Goal: Information Seeking & Learning: Check status

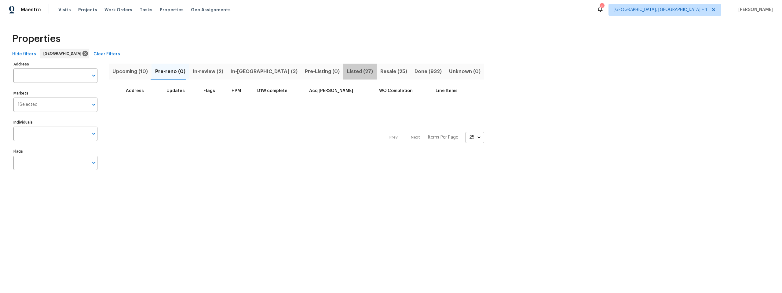
click at [347, 71] on span "Listed (27)" at bounding box center [360, 71] width 26 height 9
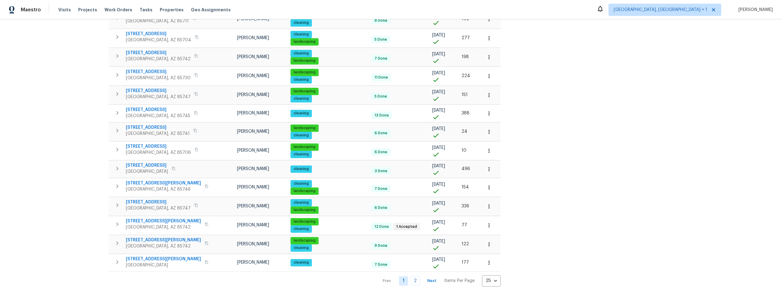
scroll to position [307, 0]
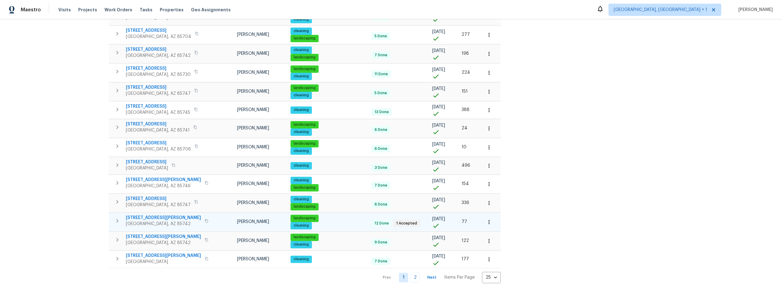
click at [144, 214] on span "5007 W Hurston Dr" at bounding box center [163, 217] width 75 height 6
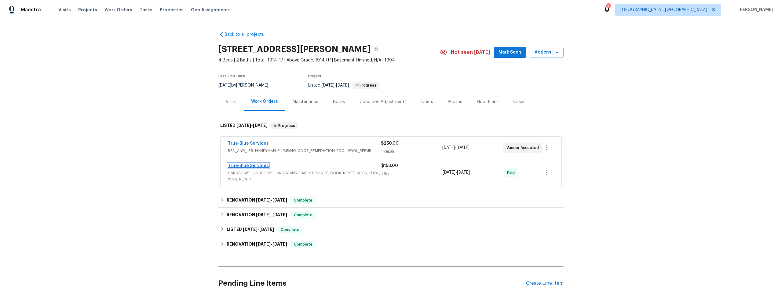
click at [250, 165] on link "True-Blue Services" at bounding box center [248, 165] width 41 height 4
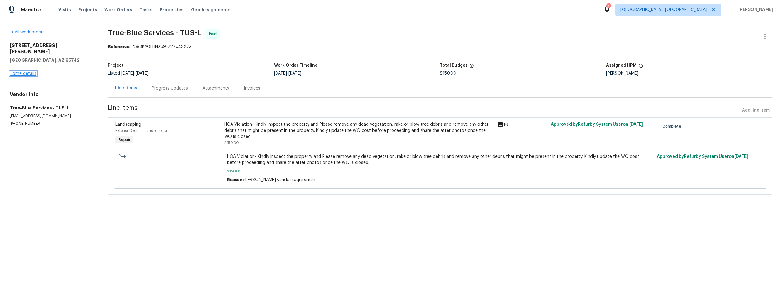
click at [23, 71] on link "Home details" at bounding box center [23, 73] width 27 height 4
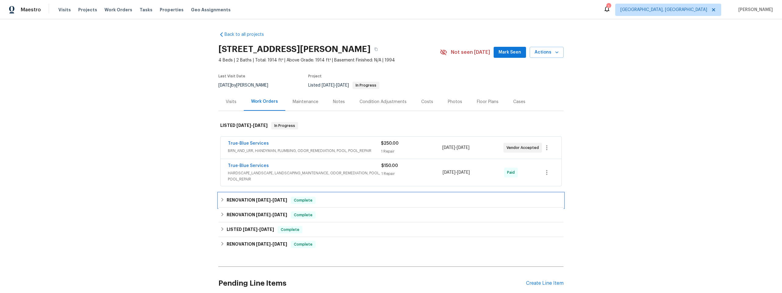
click at [221, 200] on icon at bounding box center [222, 199] width 4 height 4
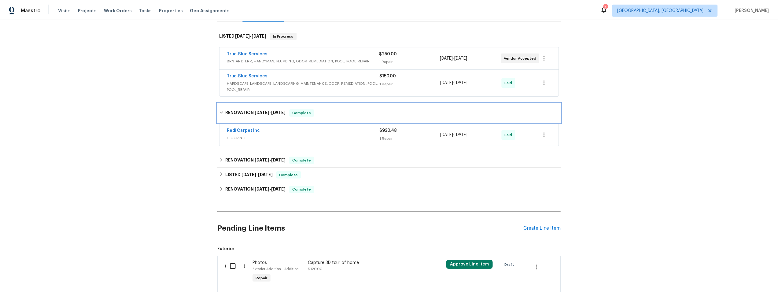
scroll to position [98, 0]
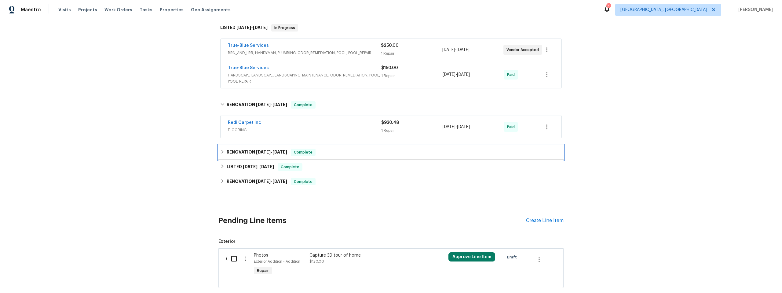
click at [222, 150] on icon at bounding box center [223, 152] width 2 height 4
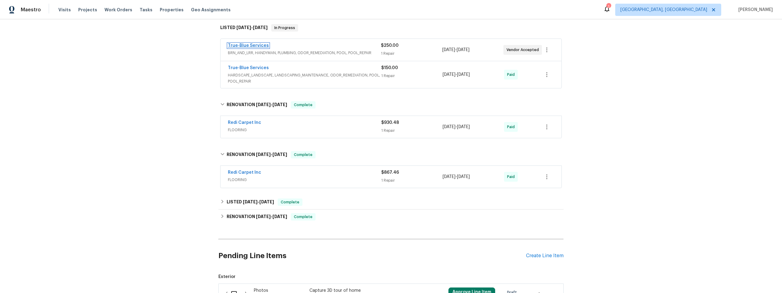
click at [251, 45] on link "True-Blue Services" at bounding box center [248, 45] width 41 height 4
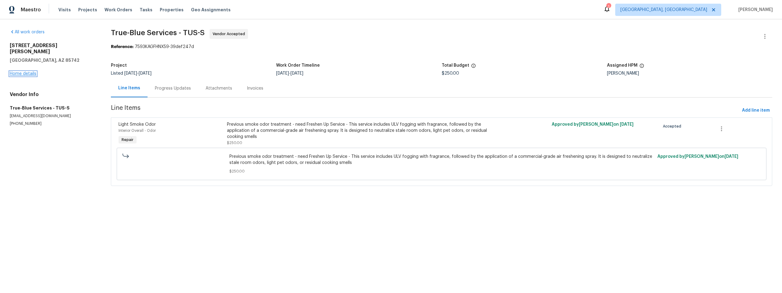
click at [31, 71] on link "Home details" at bounding box center [23, 73] width 27 height 4
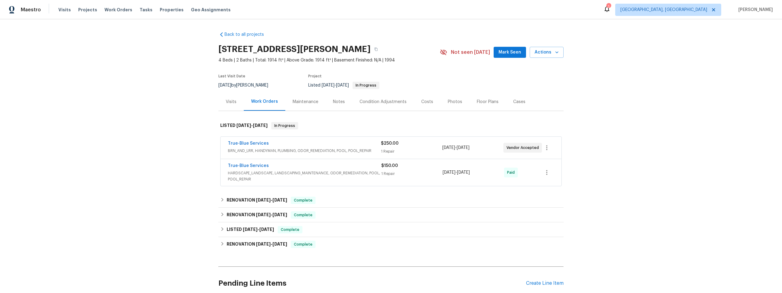
click at [309, 101] on div "Maintenance" at bounding box center [306, 102] width 26 height 6
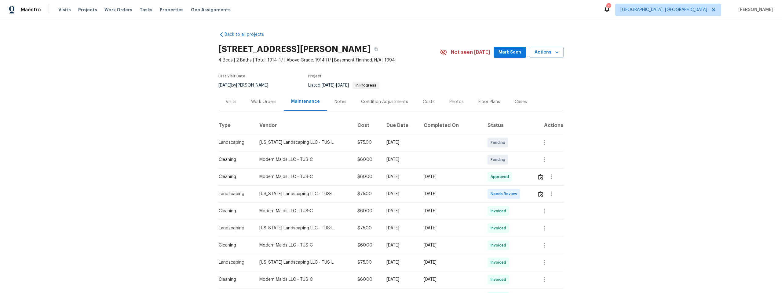
click at [335, 100] on div "Notes" at bounding box center [341, 102] width 12 height 6
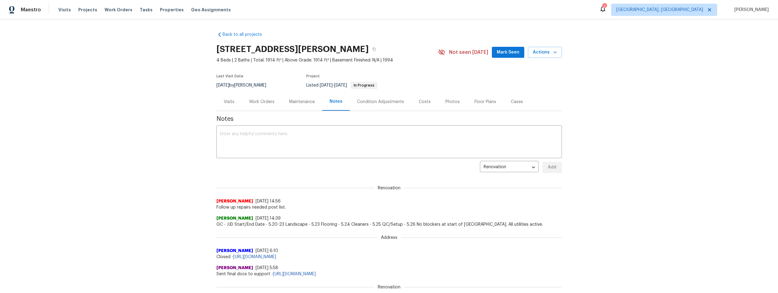
click at [255, 101] on div "Work Orders" at bounding box center [261, 102] width 25 height 6
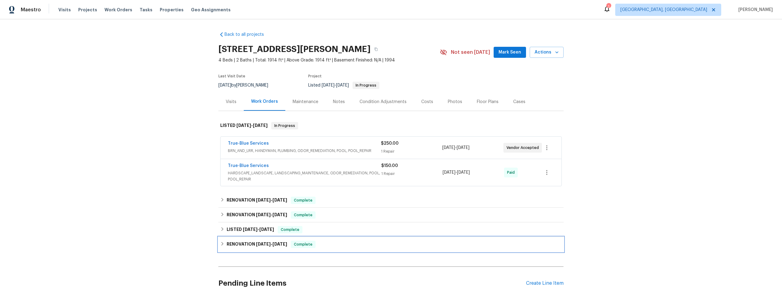
click at [221, 244] on icon at bounding box center [222, 243] width 4 height 4
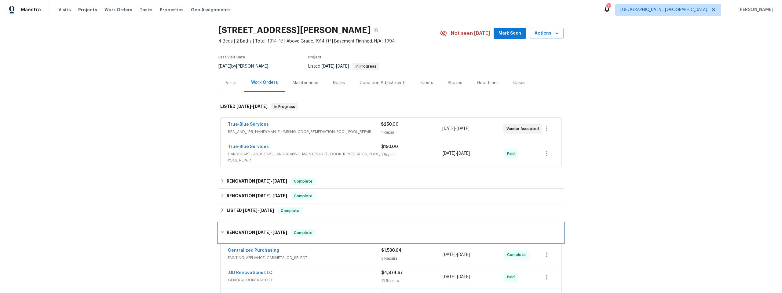
scroll to position [37, 0]
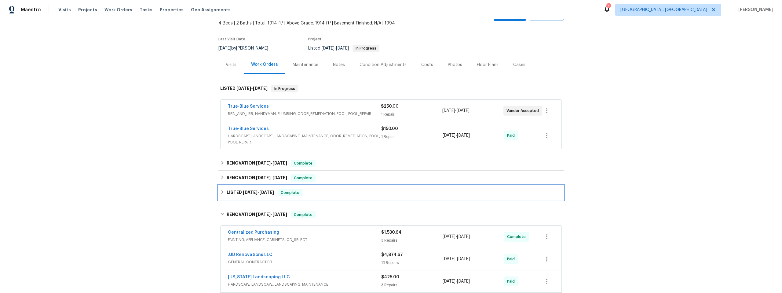
click at [220, 190] on icon at bounding box center [222, 192] width 4 height 4
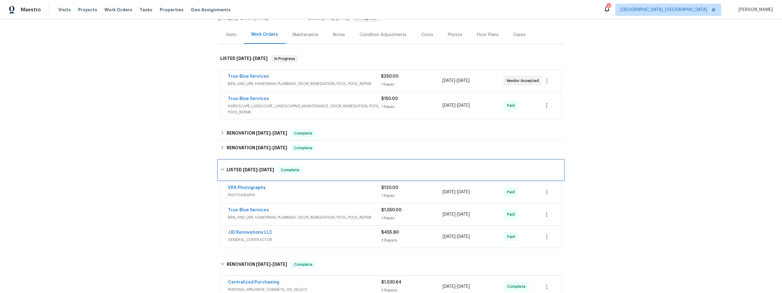
scroll to position [116, 0]
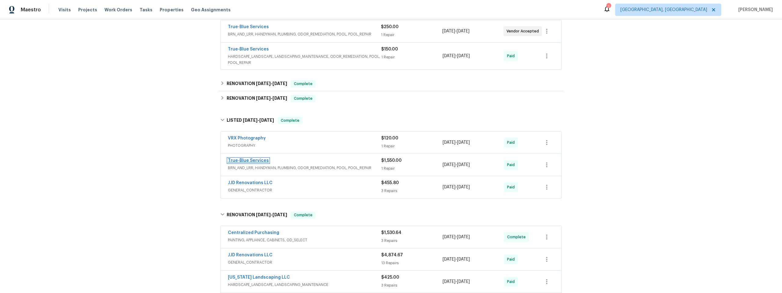
click at [246, 159] on link "True-Blue Services" at bounding box center [248, 160] width 41 height 4
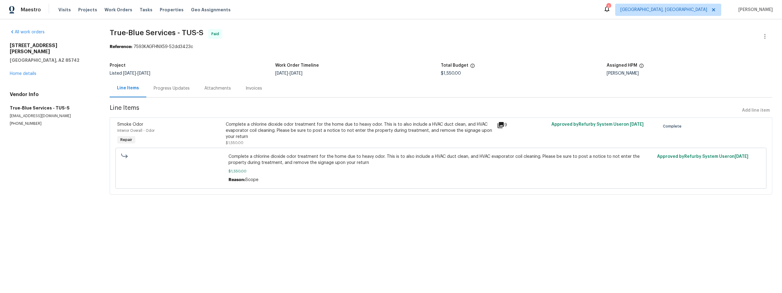
click at [498, 125] on icon at bounding box center [501, 125] width 6 height 6
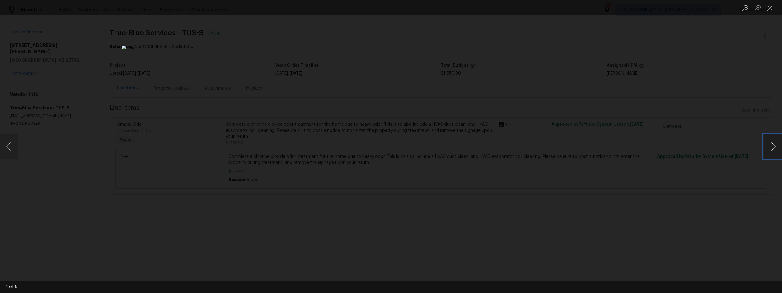
click at [773, 148] on button "Next image" at bounding box center [773, 146] width 18 height 24
click at [772, 148] on button "Next image" at bounding box center [773, 146] width 18 height 24
click at [771, 148] on button "Next image" at bounding box center [773, 146] width 18 height 24
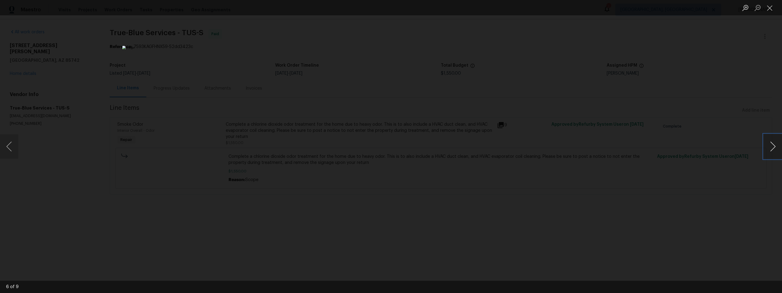
click at [771, 148] on button "Next image" at bounding box center [773, 146] width 18 height 24
click at [702, 169] on div "Lightbox" at bounding box center [391, 146] width 782 height 293
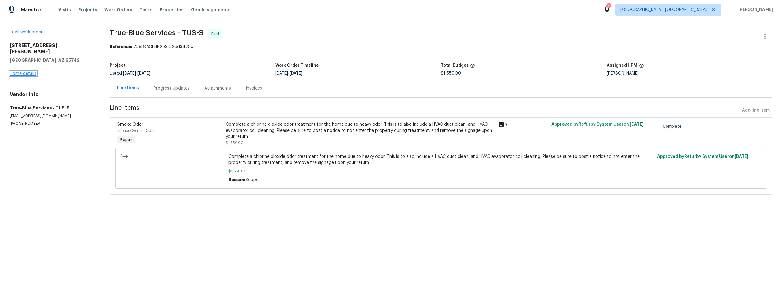
click at [25, 71] on link "Home details" at bounding box center [23, 73] width 27 height 4
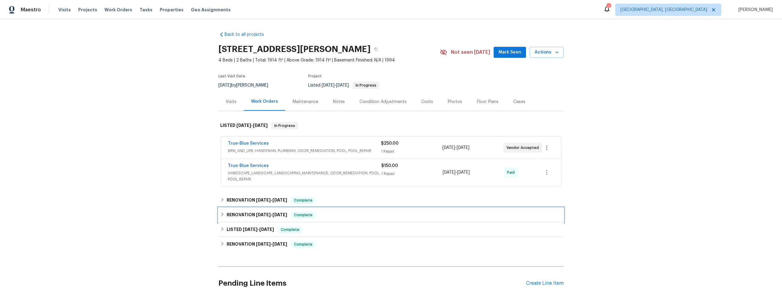
click at [222, 213] on icon at bounding box center [223, 214] width 2 height 4
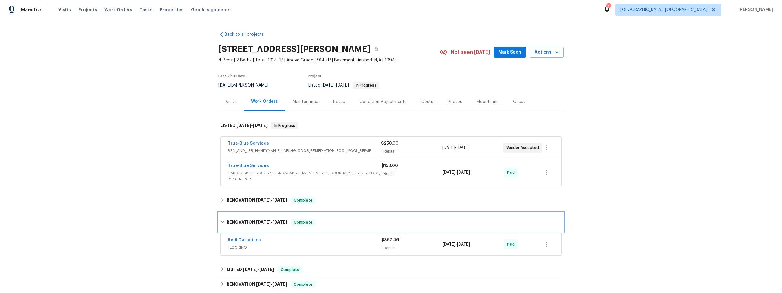
click at [220, 213] on div "RENOVATION 6/2/25 - 6/2/25 Complete" at bounding box center [390, 222] width 345 height 20
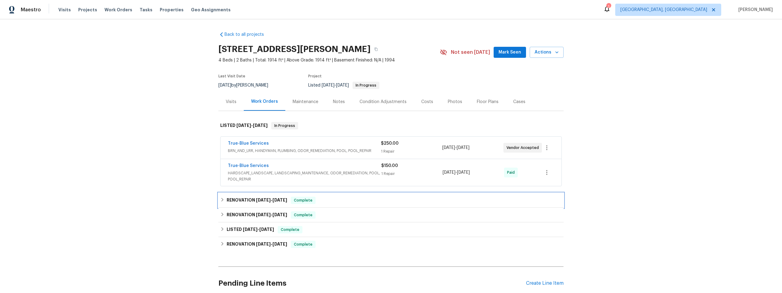
click at [220, 198] on icon at bounding box center [222, 199] width 4 height 4
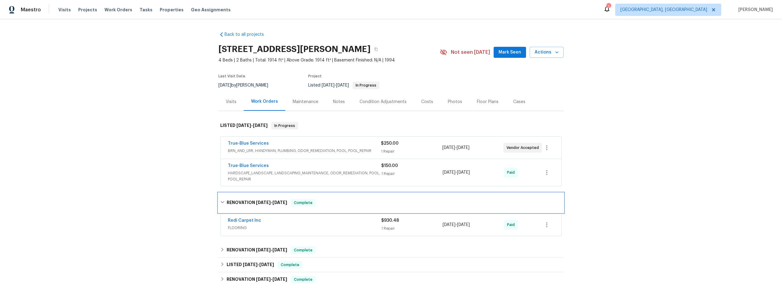
click at [220, 200] on icon at bounding box center [222, 202] width 4 height 4
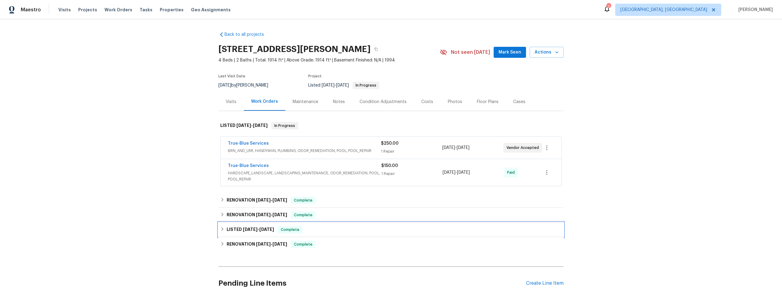
click at [222, 228] on icon at bounding box center [223, 229] width 2 height 4
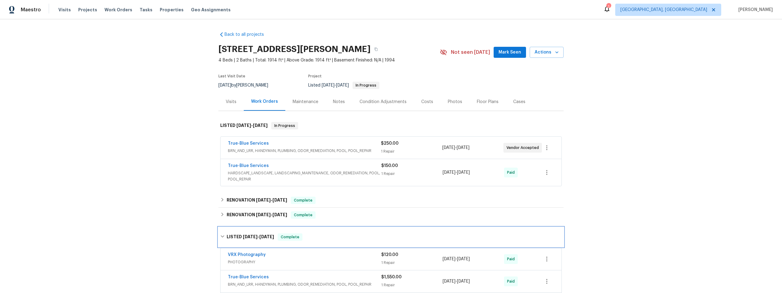
scroll to position [75, 0]
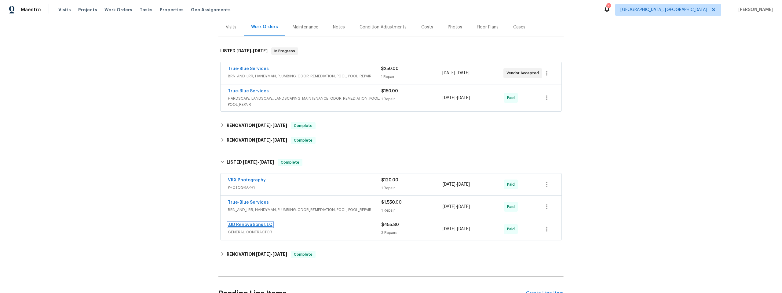
click at [242, 224] on link "JJD Renovations LLC" at bounding box center [250, 224] width 45 height 4
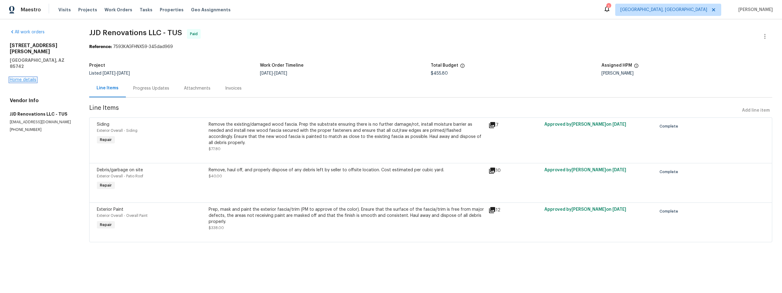
click at [24, 78] on link "Home details" at bounding box center [23, 80] width 27 height 4
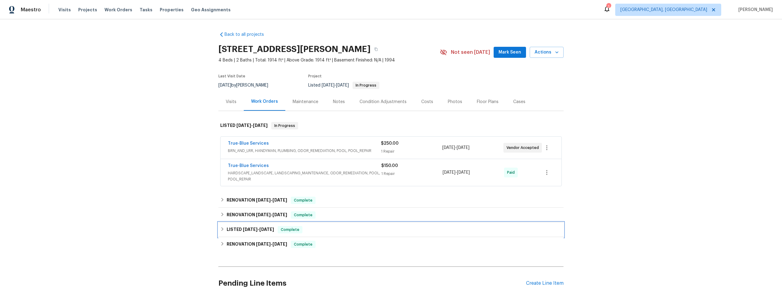
click at [222, 228] on icon at bounding box center [223, 229] width 2 height 4
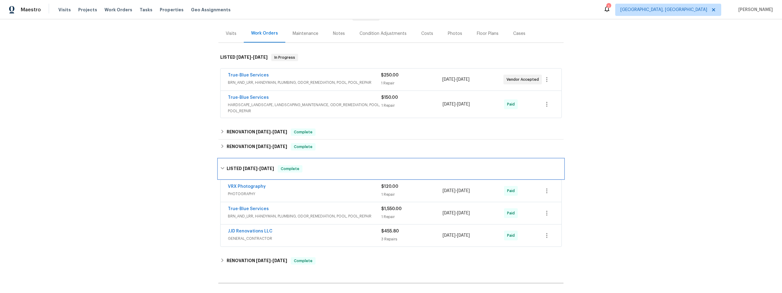
scroll to position [73, 0]
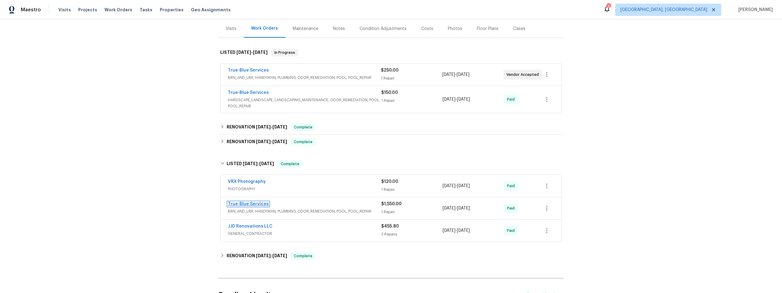
click at [242, 203] on link "True-Blue Services" at bounding box center [248, 204] width 41 height 4
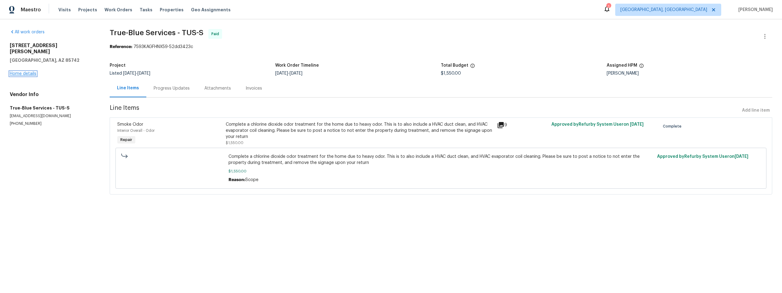
click at [30, 71] on link "Home details" at bounding box center [23, 73] width 27 height 4
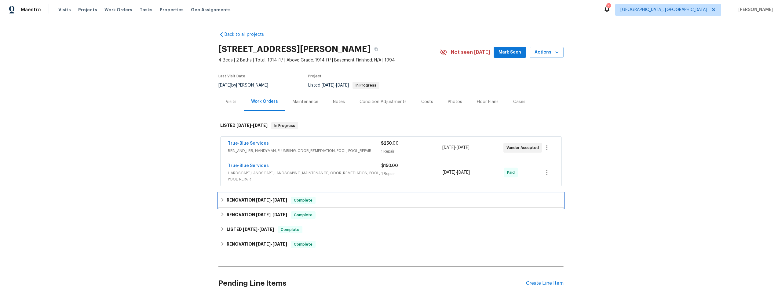
click at [220, 198] on icon at bounding box center [222, 199] width 4 height 4
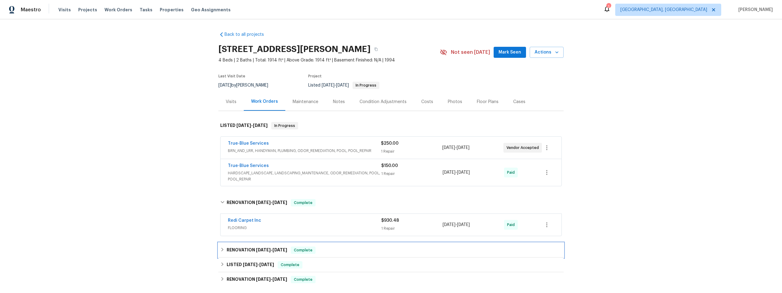
click at [218, 249] on div "RENOVATION 6/2/25 - 6/2/25 Complete" at bounding box center [390, 250] width 345 height 15
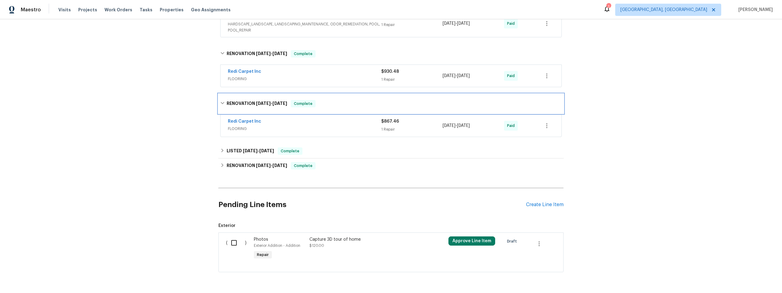
scroll to position [158, 0]
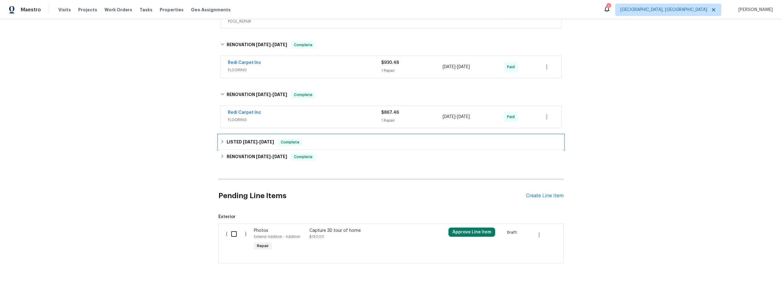
click at [221, 142] on icon at bounding box center [222, 141] width 4 height 4
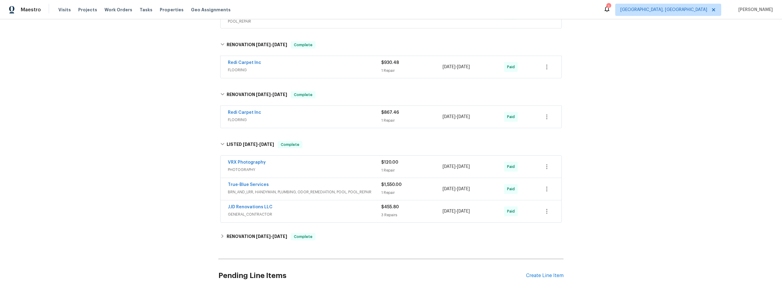
drag, startPoint x: 189, startPoint y: 153, endPoint x: 192, endPoint y: 152, distance: 3.7
click at [189, 153] on div "Back to all projects 5007 W Hurston Dr, Tucson, AZ 85742 4 Beds | 2 Baths | Tot…" at bounding box center [391, 155] width 782 height 273
click at [221, 144] on icon at bounding box center [223, 144] width 4 height 2
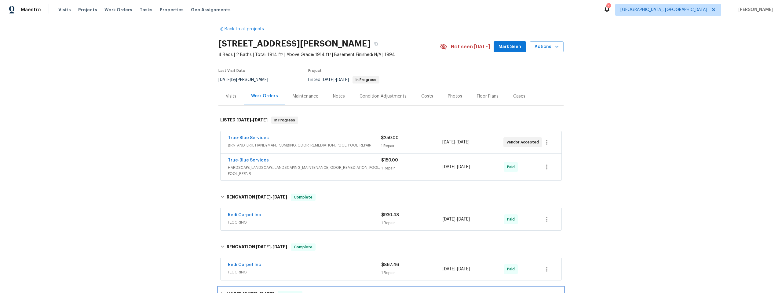
scroll to position [35, 0]
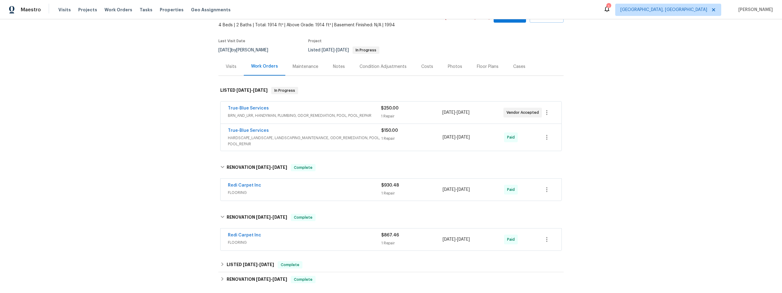
click at [228, 67] on div "Visits" at bounding box center [231, 67] width 11 height 6
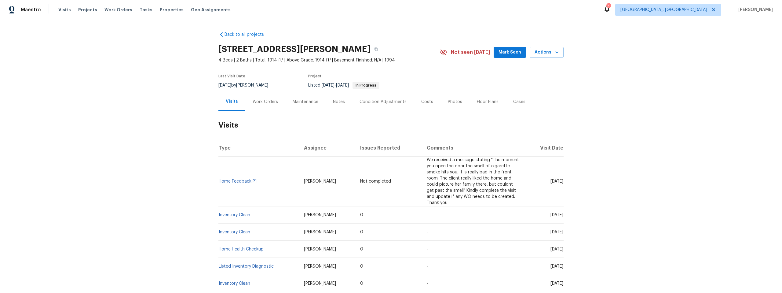
click at [262, 101] on div "Work Orders" at bounding box center [265, 102] width 25 height 6
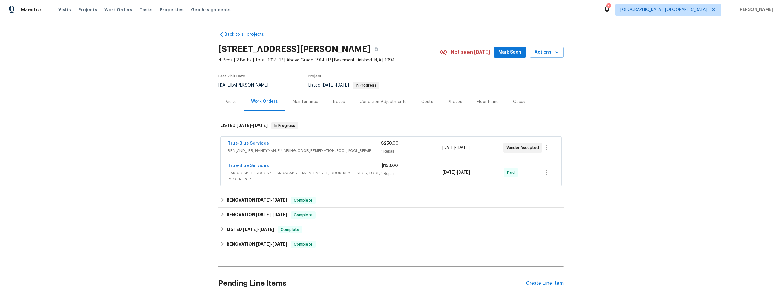
click at [226, 101] on div "Visits" at bounding box center [231, 102] width 11 height 6
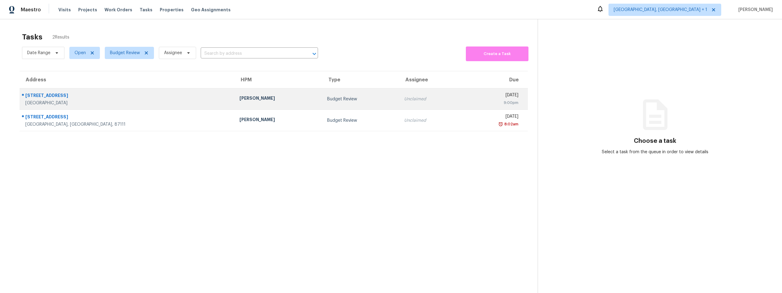
click at [240, 99] on div "[PERSON_NAME]" at bounding box center [279, 99] width 78 height 8
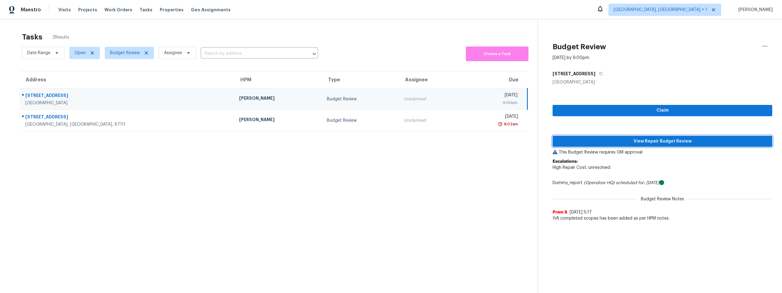
click at [610, 137] on span "View Repair Budget Review" at bounding box center [663, 141] width 210 height 8
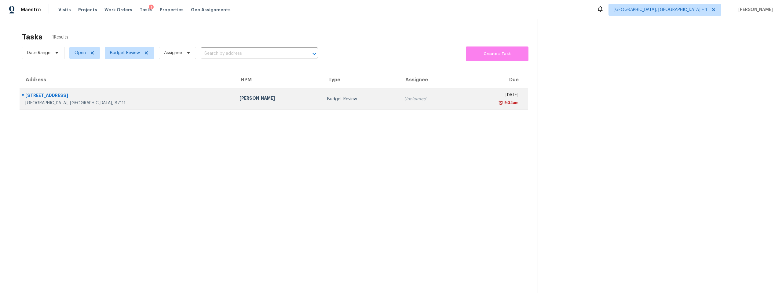
click at [50, 94] on div "6212 Academy Ridge Ct NE" at bounding box center [127, 96] width 204 height 8
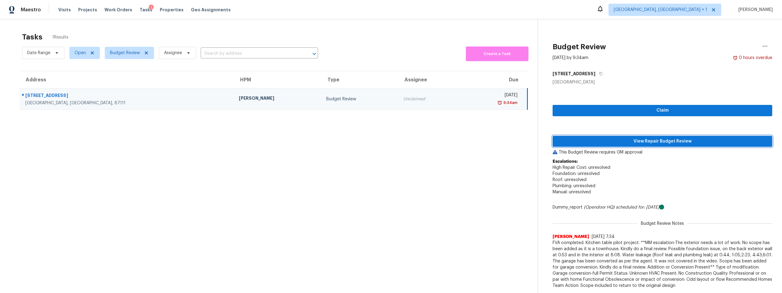
click at [616, 141] on span "View Repair Budget Review" at bounding box center [663, 141] width 210 height 8
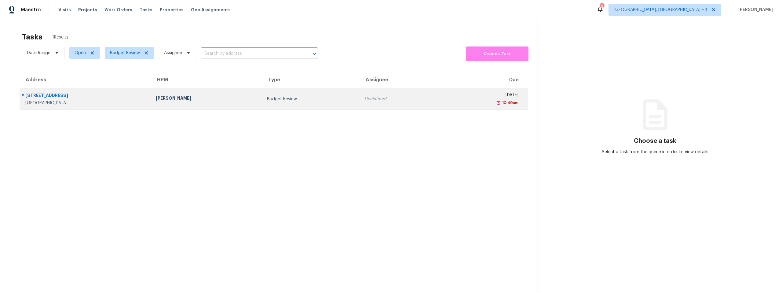
click at [91, 102] on div "Rio Rancho, NM, 87124" at bounding box center [85, 103] width 121 height 6
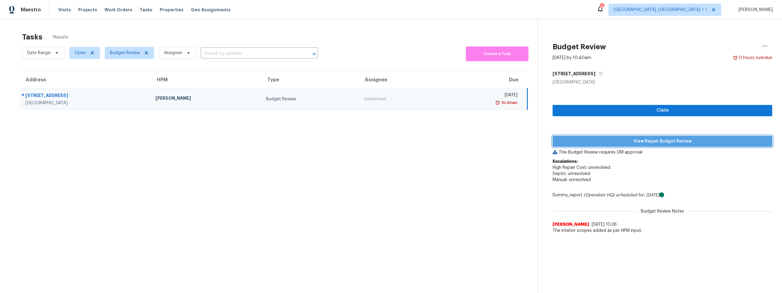
click at [651, 141] on span "View Repair Budget Review" at bounding box center [663, 141] width 210 height 8
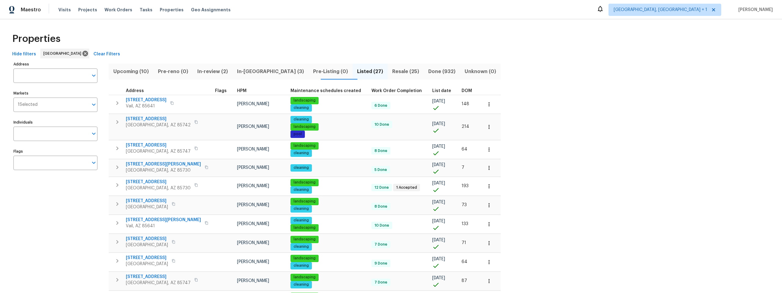
scroll to position [307, 0]
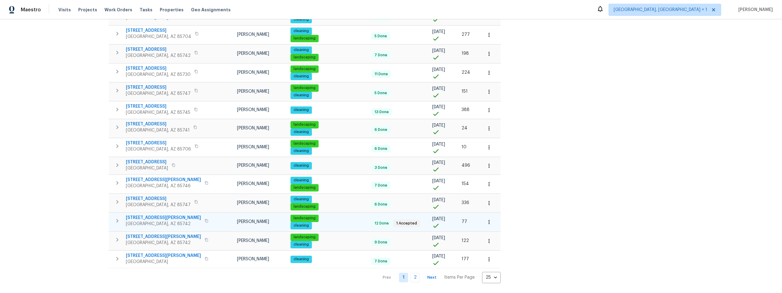
click at [148, 214] on span "[STREET_ADDRESS][PERSON_NAME]" at bounding box center [163, 217] width 75 height 6
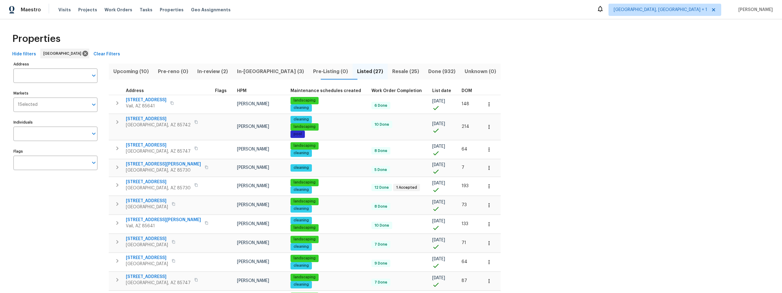
scroll to position [307, 0]
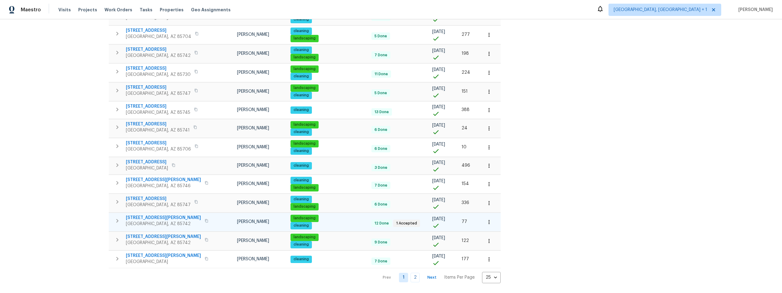
click at [151, 214] on span "[STREET_ADDRESS][PERSON_NAME]" at bounding box center [163, 217] width 75 height 6
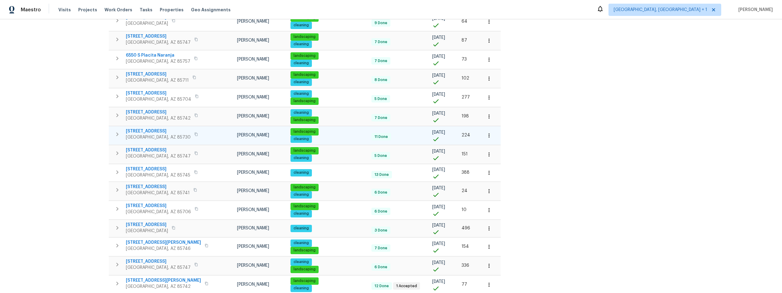
scroll to position [239, 0]
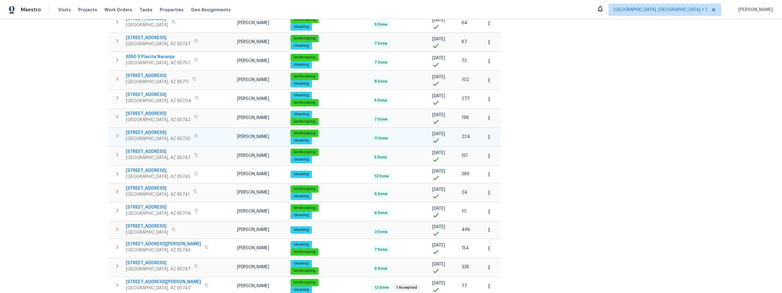
click at [149, 132] on span "9980 E Victoria Ln" at bounding box center [158, 133] width 65 height 6
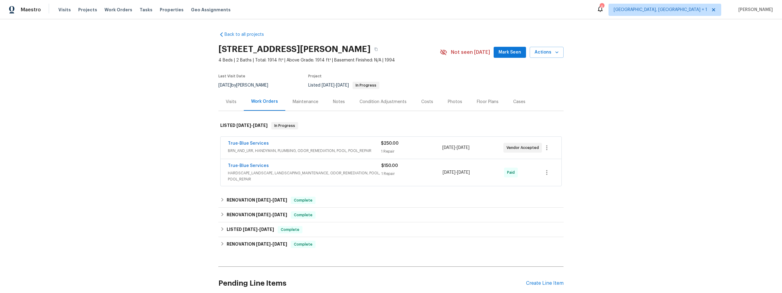
click at [228, 101] on div "Visits" at bounding box center [231, 102] width 11 height 6
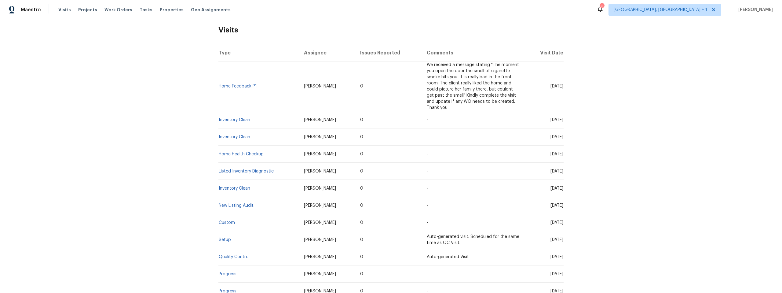
scroll to position [93, 0]
click at [235, 191] on link "Inventory Clean" at bounding box center [234, 190] width 31 height 4
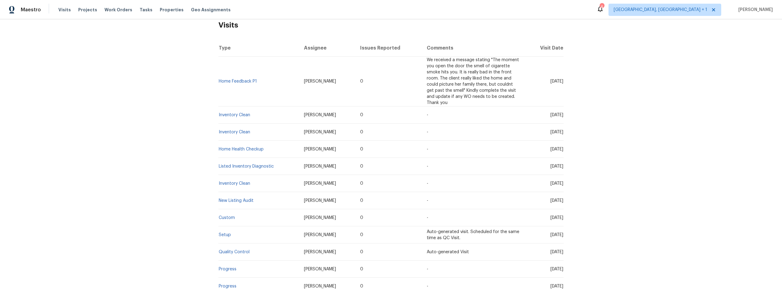
scroll to position [101, 0]
click at [239, 165] on link "Listed Inventory Diagnostic" at bounding box center [246, 165] width 55 height 4
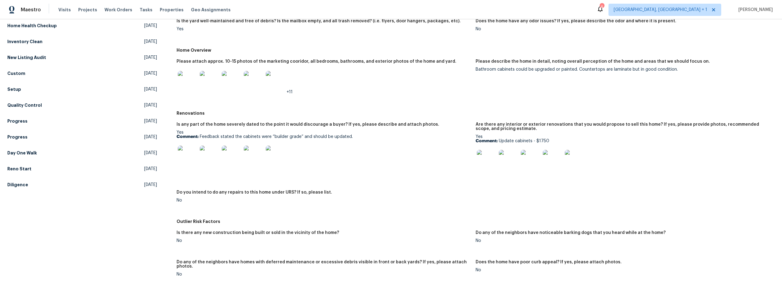
scroll to position [120, 0]
click at [189, 81] on img at bounding box center [188, 80] width 20 height 20
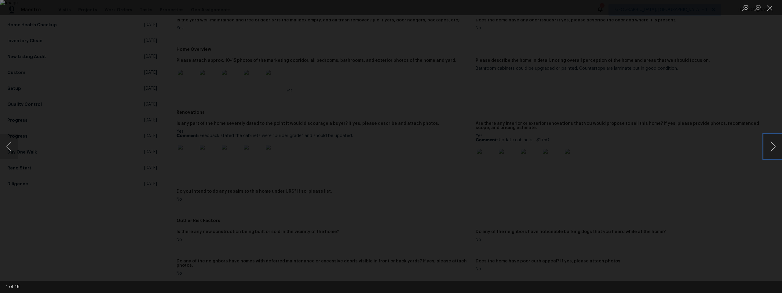
click at [774, 149] on button "Next image" at bounding box center [773, 146] width 18 height 24
click at [774, 150] on button "Next image" at bounding box center [773, 146] width 18 height 24
drag, startPoint x: 774, startPoint y: 150, endPoint x: 767, endPoint y: 150, distance: 7.3
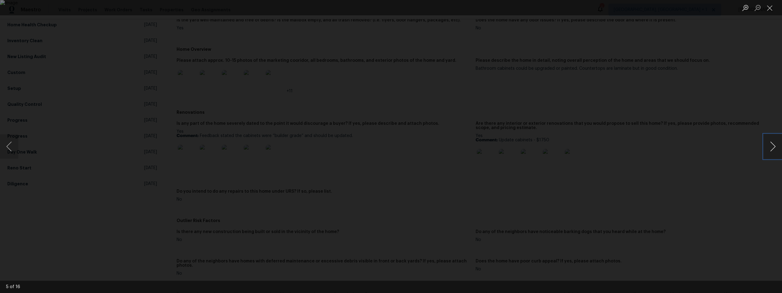
click at [774, 150] on button "Next image" at bounding box center [773, 146] width 18 height 24
click at [768, 150] on button "Next image" at bounding box center [773, 146] width 18 height 24
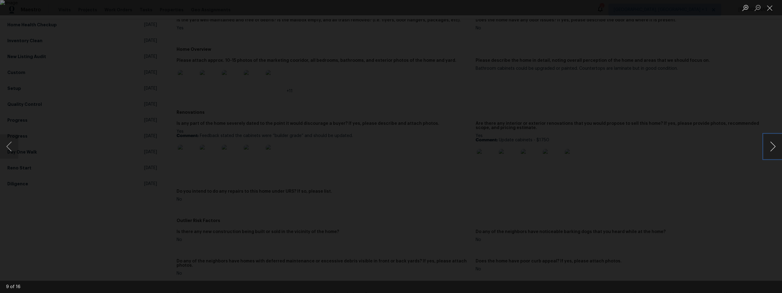
click at [767, 150] on button "Next image" at bounding box center [773, 146] width 18 height 24
click at [768, 150] on button "Next image" at bounding box center [773, 146] width 18 height 24
click at [593, 162] on div "Lightbox" at bounding box center [391, 146] width 782 height 293
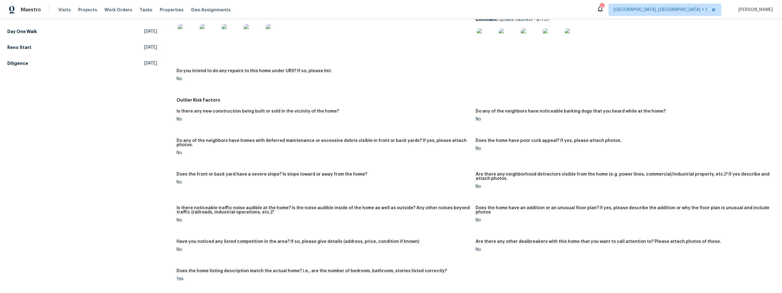
scroll to position [0, 0]
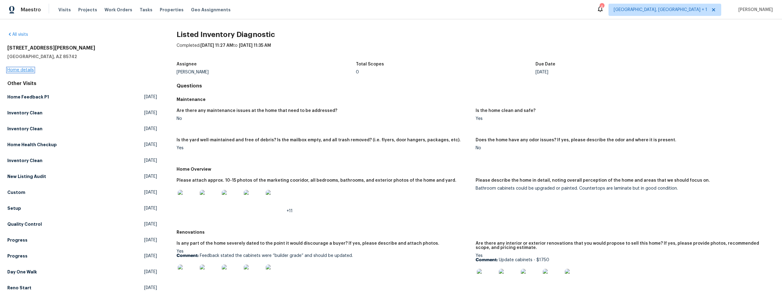
click at [25, 69] on link "Home details" at bounding box center [20, 70] width 27 height 4
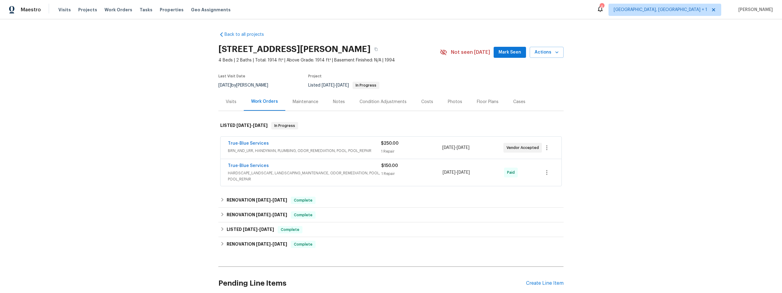
click at [226, 99] on div "Visits" at bounding box center [231, 102] width 11 height 6
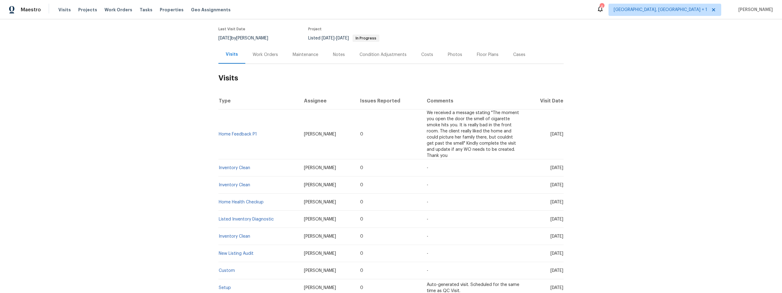
scroll to position [65, 0]
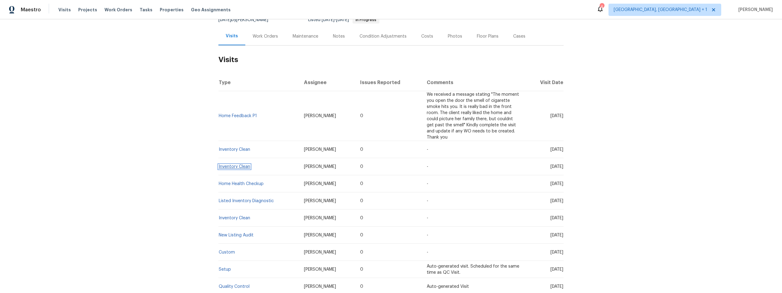
click at [228, 165] on link "Inventory Clean" at bounding box center [234, 166] width 31 height 4
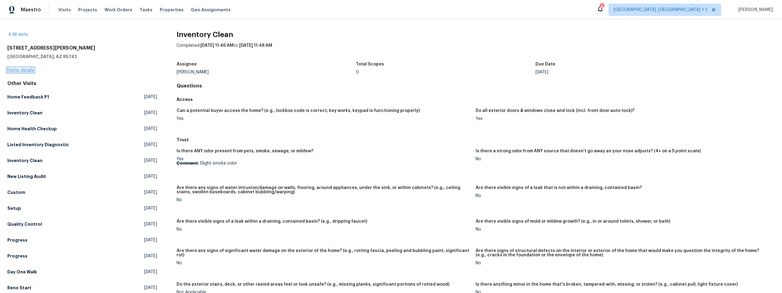
click at [25, 71] on link "Home details" at bounding box center [20, 70] width 27 height 4
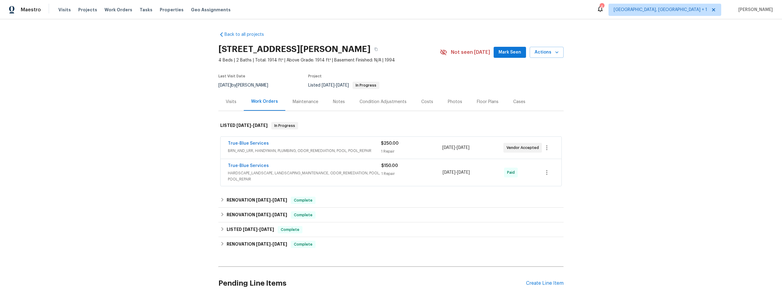
click at [226, 101] on div "Visits" at bounding box center [231, 102] width 11 height 6
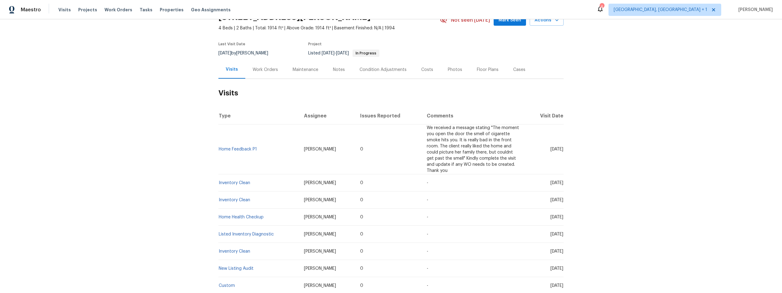
scroll to position [33, 0]
click at [236, 181] on link "Inventory Clean" at bounding box center [234, 182] width 31 height 4
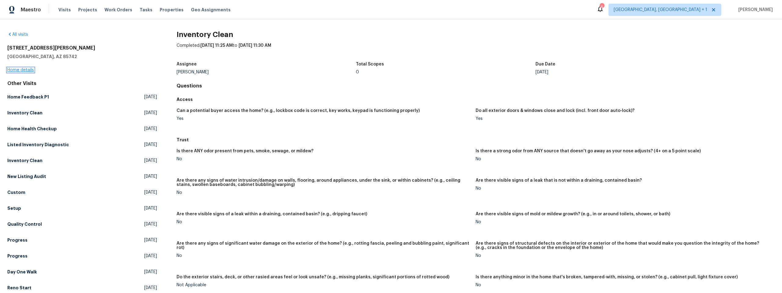
click at [27, 68] on link "Home details" at bounding box center [20, 70] width 27 height 4
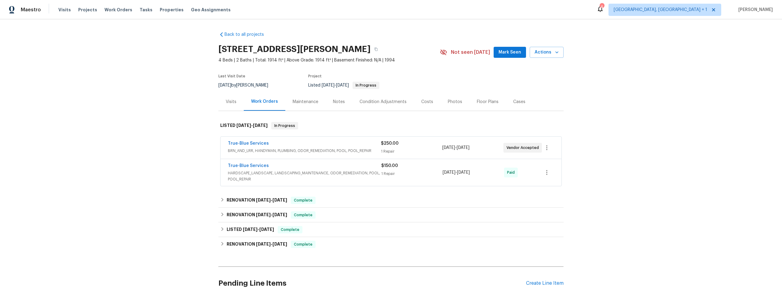
click at [226, 99] on div "Visits" at bounding box center [231, 102] width 11 height 6
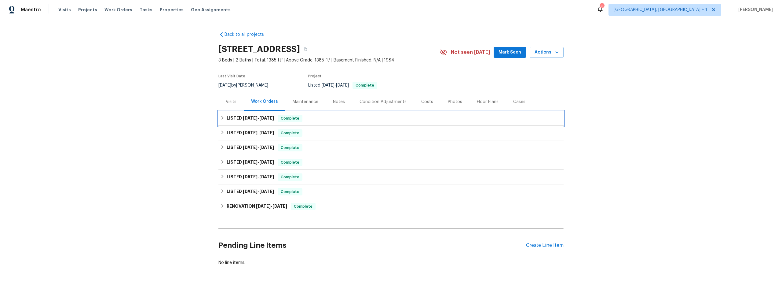
click at [222, 116] on icon at bounding box center [223, 118] width 2 height 4
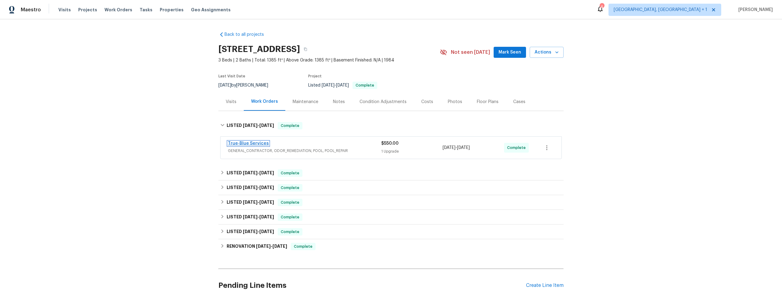
click at [246, 142] on link "True-Blue Services" at bounding box center [248, 143] width 41 height 4
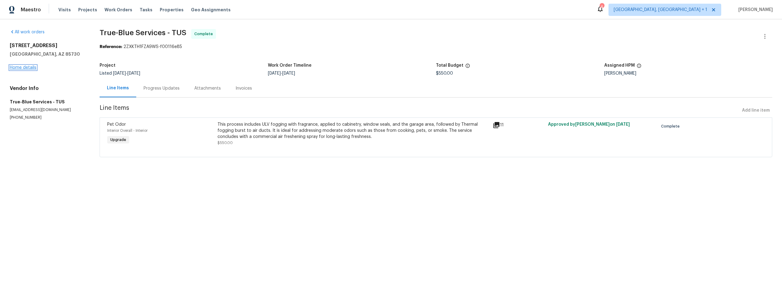
click at [23, 66] on link "Home details" at bounding box center [23, 67] width 27 height 4
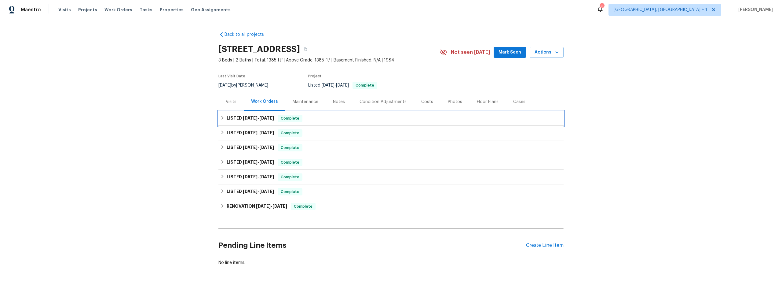
click at [222, 117] on icon at bounding box center [222, 117] width 4 height 4
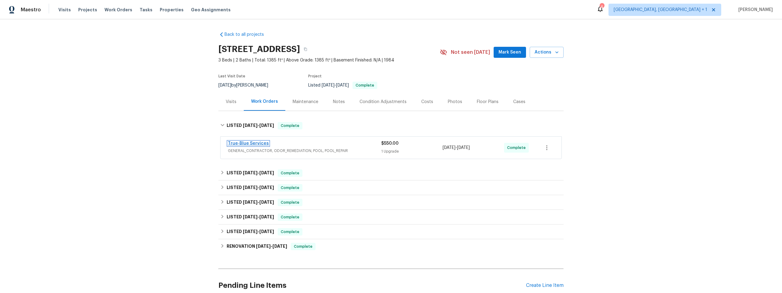
click at [234, 142] on link "True-Blue Services" at bounding box center [248, 143] width 41 height 4
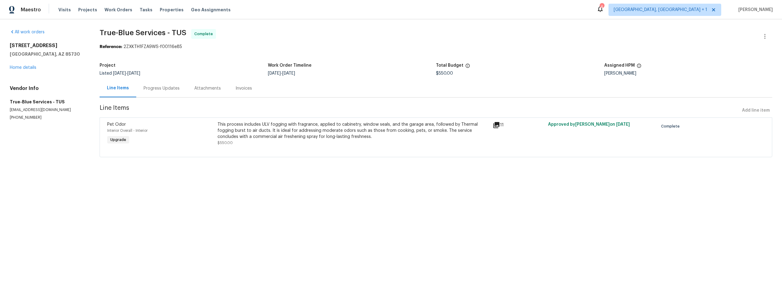
click at [23, 64] on div "[STREET_ADDRESS] Home details" at bounding box center [47, 56] width 75 height 28
click at [25, 68] on link "Home details" at bounding box center [23, 67] width 27 height 4
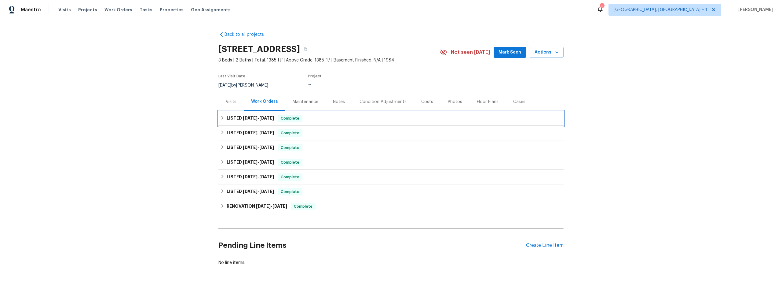
click at [224, 116] on div "LISTED [DATE] - [DATE] Complete" at bounding box center [391, 118] width 342 height 7
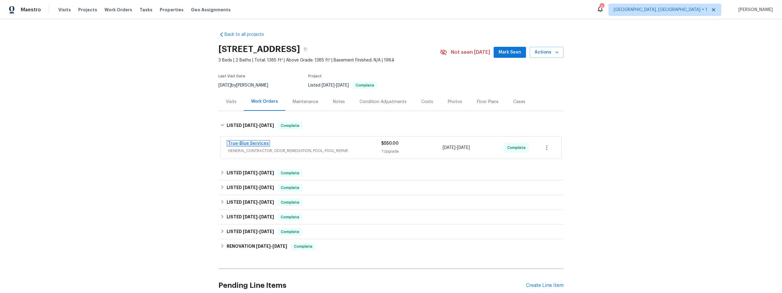
click at [251, 143] on link "True-Blue Services" at bounding box center [248, 143] width 41 height 4
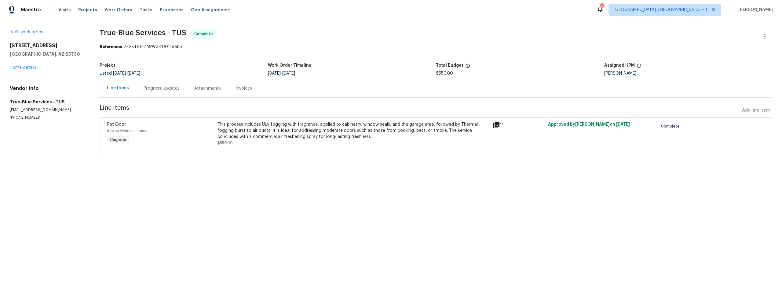
click at [495, 126] on icon at bounding box center [496, 125] width 6 height 6
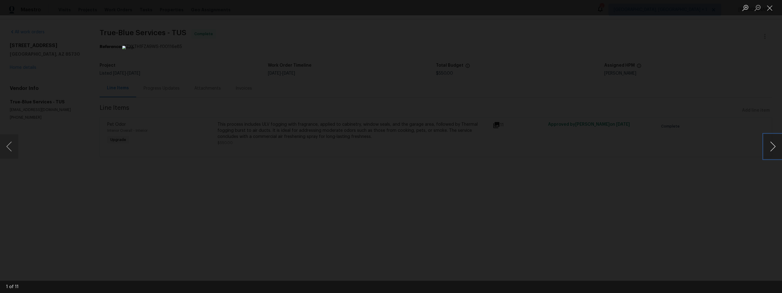
click at [774, 145] on button "Next image" at bounding box center [773, 146] width 18 height 24
click at [654, 181] on div "Lightbox" at bounding box center [391, 146] width 782 height 293
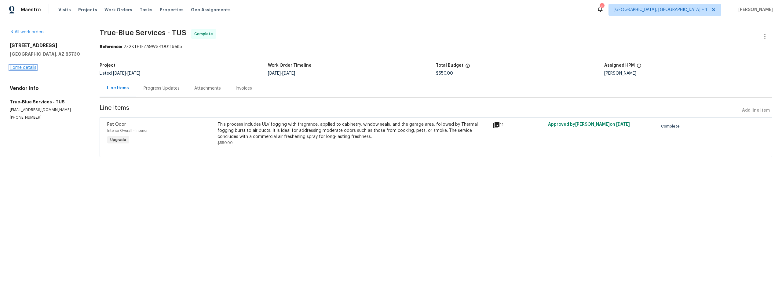
click at [25, 66] on link "Home details" at bounding box center [23, 67] width 27 height 4
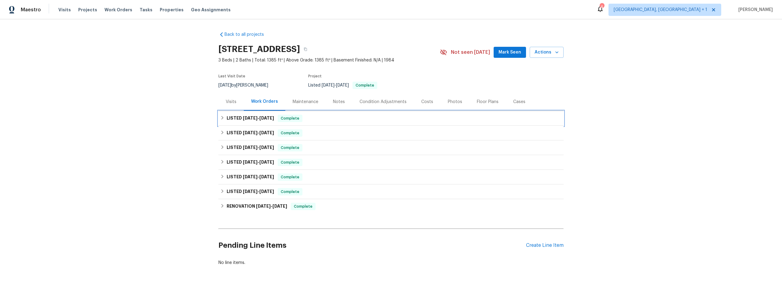
click at [229, 118] on h6 "LISTED [DATE] - [DATE]" at bounding box center [250, 118] width 47 height 7
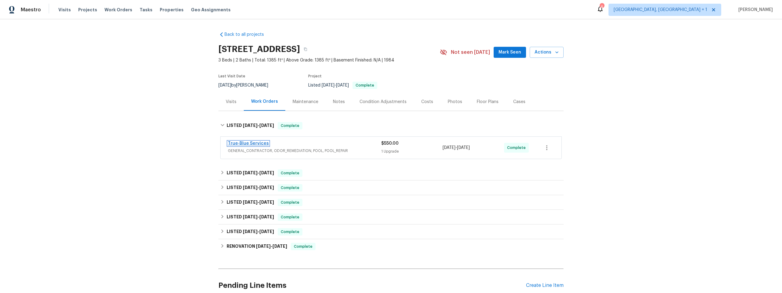
click at [247, 144] on link "True-Blue Services" at bounding box center [248, 143] width 41 height 4
